Goal: Transaction & Acquisition: Purchase product/service

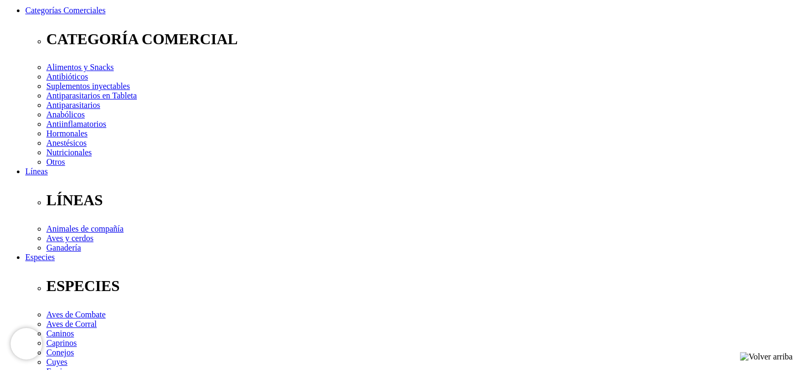
scroll to position [53, 0]
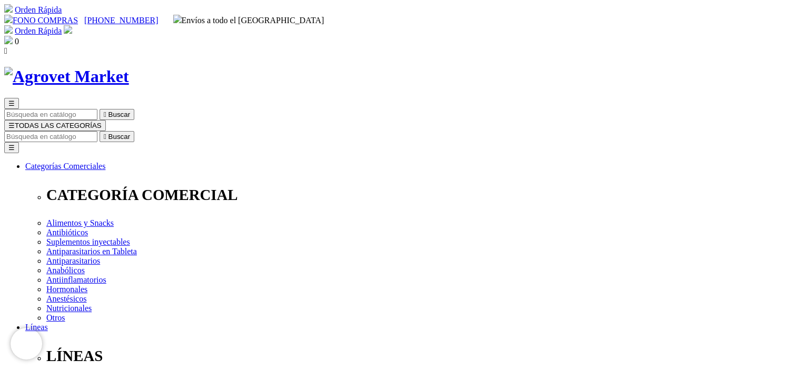
checkbox input "true"
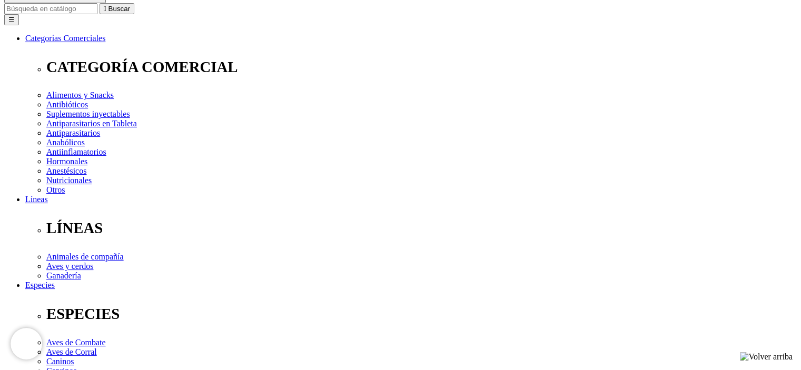
scroll to position [158, 0]
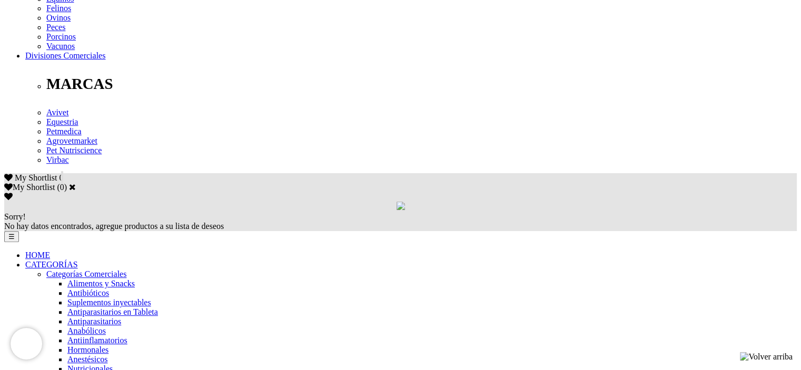
scroll to position [579, 0]
